Goal: Complete application form

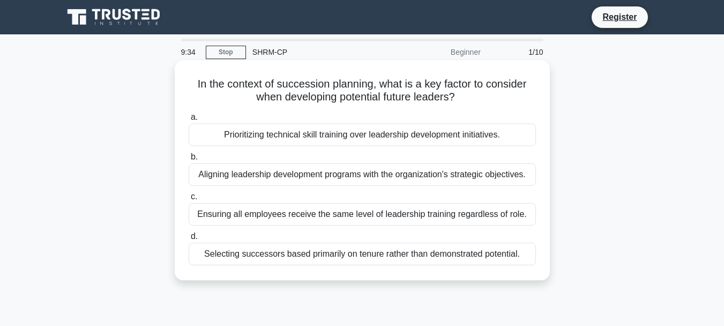
click at [371, 168] on div "Aligning leadership development programs with the organization's strategic obje…" at bounding box center [362, 174] width 347 height 23
click at [189, 160] on input "b. Aligning leadership development programs with the organization's strategic o…" at bounding box center [189, 156] width 0 height 7
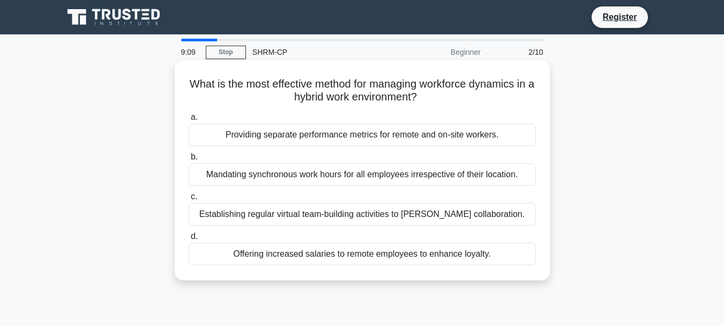
click at [517, 221] on div "Establishing regular virtual team-building activities to foster collaboration." at bounding box center [362, 214] width 347 height 23
click at [189, 200] on input "c. Establishing regular virtual team-building activities to foster collaboratio…" at bounding box center [189, 196] width 0 height 7
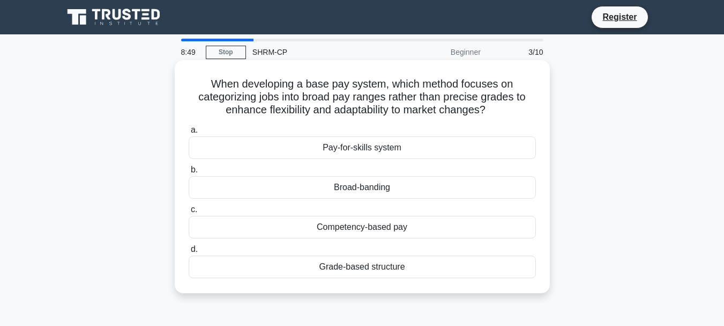
click at [377, 150] on div "Pay-for-skills system" at bounding box center [362, 147] width 347 height 23
click at [189, 134] on input "a. Pay-for-skills system" at bounding box center [189, 130] width 0 height 7
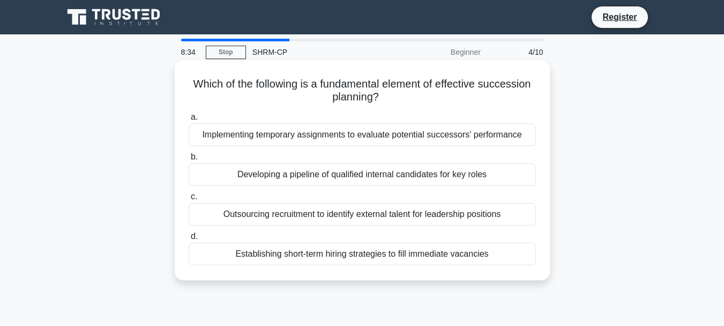
click at [449, 173] on div "Developing a pipeline of qualified internal candidates for key roles" at bounding box center [362, 174] width 347 height 23
click at [189, 160] on input "b. Developing a pipeline of qualified internal candidates for key roles" at bounding box center [189, 156] width 0 height 7
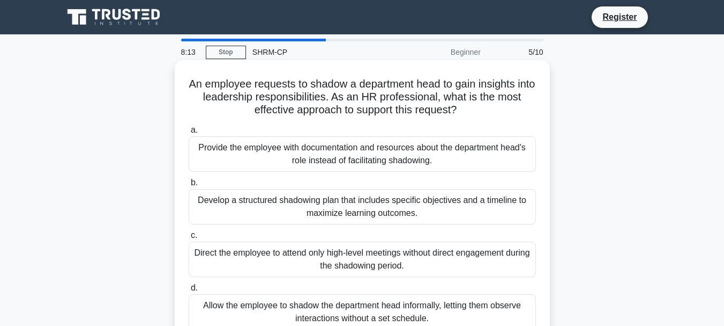
scroll to position [54, 0]
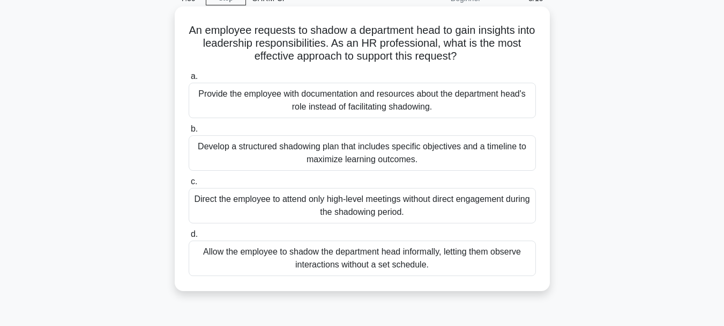
click at [398, 155] on div "Develop a structured shadowing plan that includes specific objectives and a tim…" at bounding box center [362, 152] width 347 height 35
click at [189, 132] on input "b. Develop a structured shadowing plan that includes specific objectives and a …" at bounding box center [189, 128] width 0 height 7
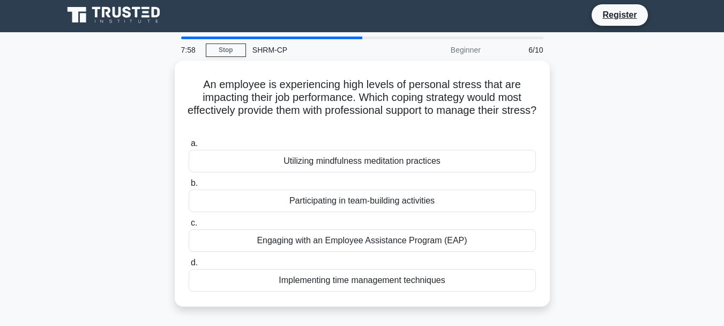
scroll to position [0, 0]
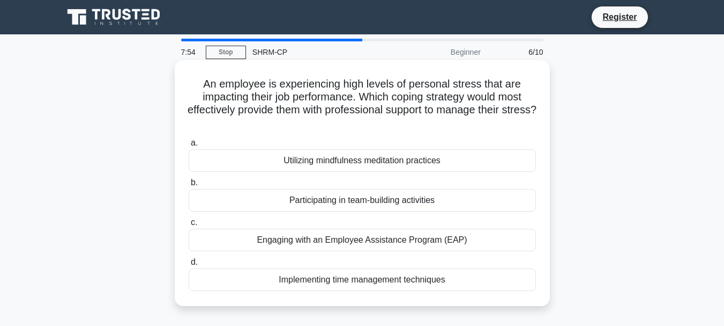
click at [387, 199] on div "Participating in team-building activities" at bounding box center [362, 200] width 347 height 23
click at [189, 186] on input "b. Participating in team-building activities" at bounding box center [189, 182] width 0 height 7
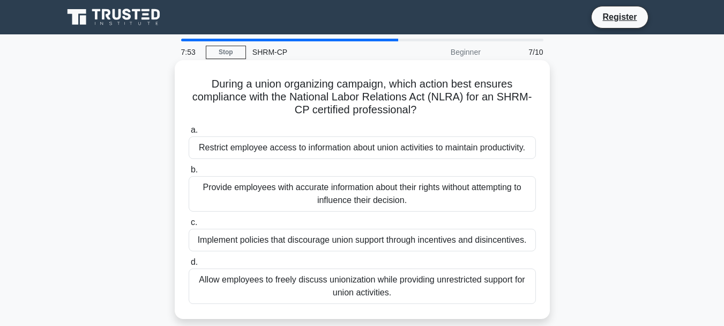
click at [325, 241] on div "Implement policies that discourage union support through incentives and disince…" at bounding box center [362, 239] width 347 height 23
click at [189, 226] on input "c. Implement policies that discourage union support through incentives and disi…" at bounding box center [189, 222] width 0 height 7
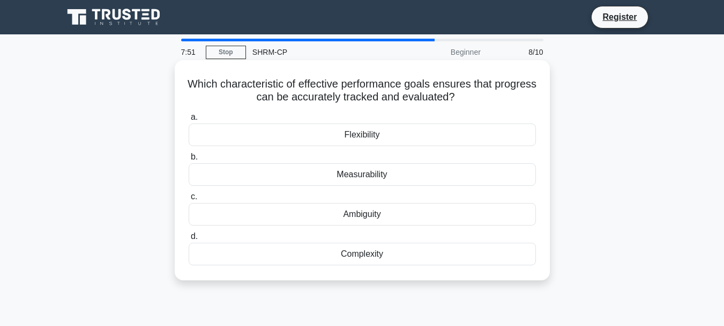
click at [367, 174] on div "Measurability" at bounding box center [362, 174] width 347 height 23
click at [189, 160] on input "b. Measurability" at bounding box center [189, 156] width 0 height 7
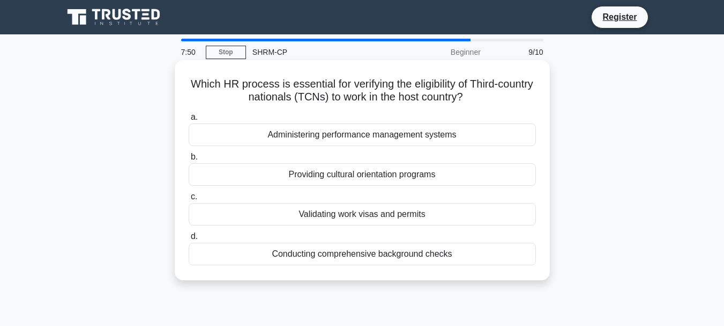
click at [378, 221] on div "Validating work visas and permits" at bounding box center [362, 214] width 347 height 23
click at [189, 200] on input "c. Validating work visas and permits" at bounding box center [189, 196] width 0 height 7
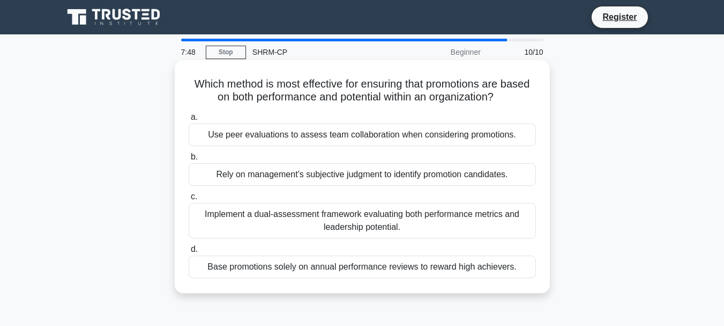
click at [379, 172] on div "Rely on management’s subjective judgment to identify promotion candidates." at bounding box center [362, 174] width 347 height 23
click at [189, 160] on input "b. Rely on management’s subjective judgment to identify promotion candidates." at bounding box center [189, 156] width 0 height 7
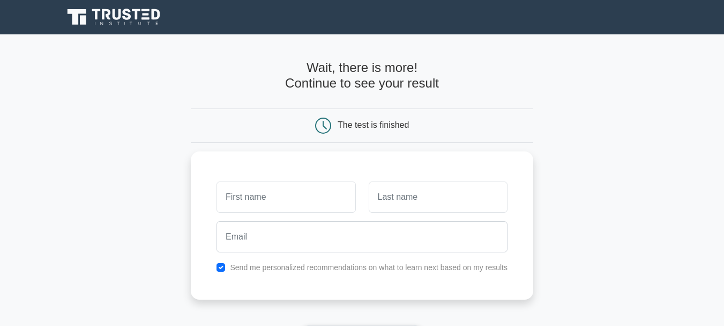
scroll to position [54, 0]
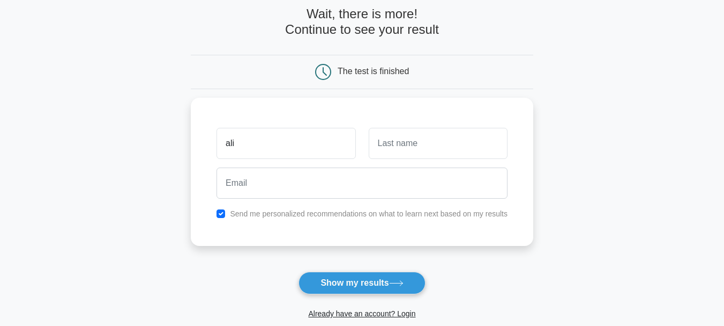
type input "ali"
type input "MOhamed"
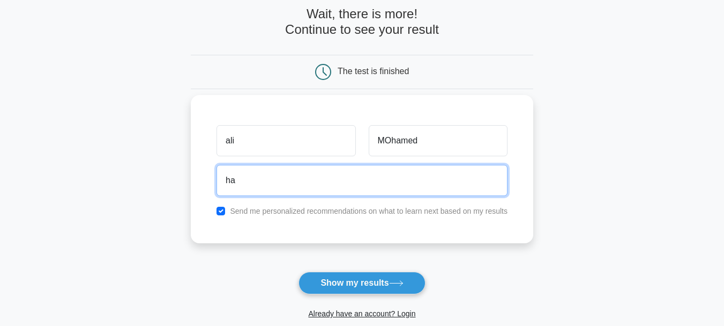
type input "[EMAIL_ADDRESS][DOMAIN_NAME]"
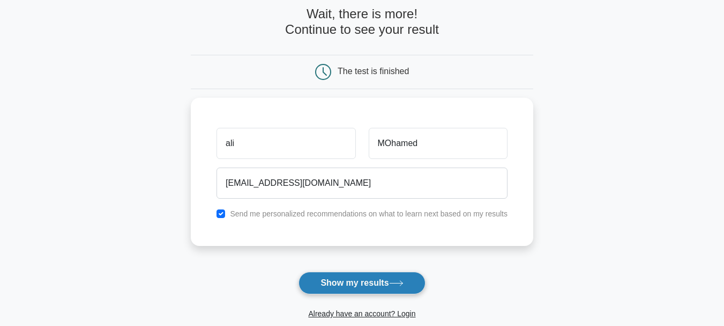
click at [386, 280] on button "Show my results" at bounding box center [362, 282] width 127 height 23
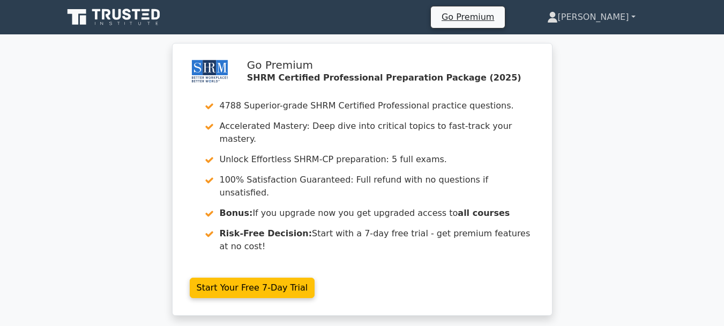
click at [635, 16] on link "Ali" at bounding box center [592, 16] width 140 height 21
